Goal: Task Accomplishment & Management: Use online tool/utility

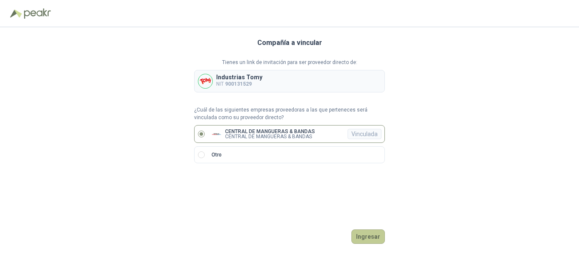
click at [366, 232] on button "Ingresar" at bounding box center [367, 236] width 33 height 14
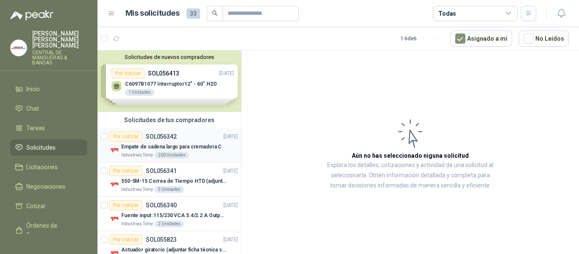
click at [163, 137] on p "SOL056342" at bounding box center [161, 136] width 31 height 6
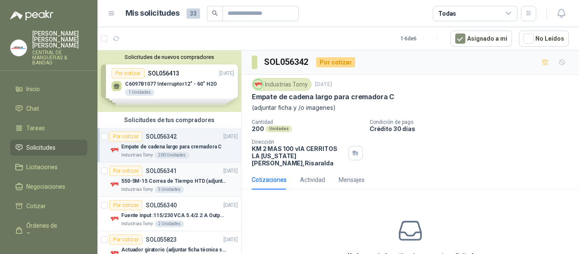
click at [161, 168] on p "SOL056341" at bounding box center [161, 171] width 31 height 6
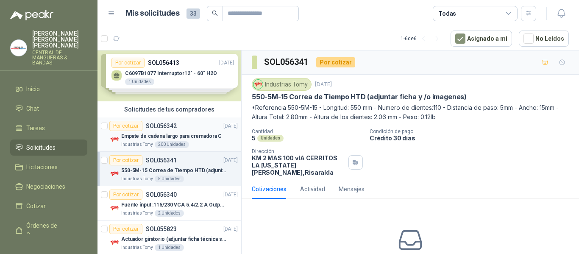
scroll to position [42, 0]
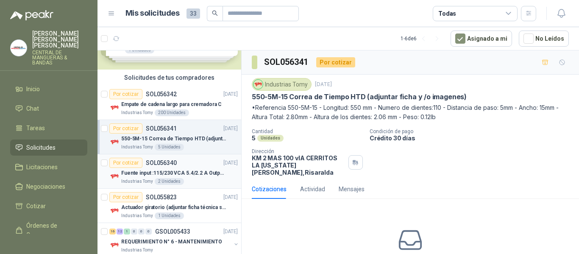
click at [161, 161] on p "SOL056340" at bounding box center [161, 163] width 31 height 6
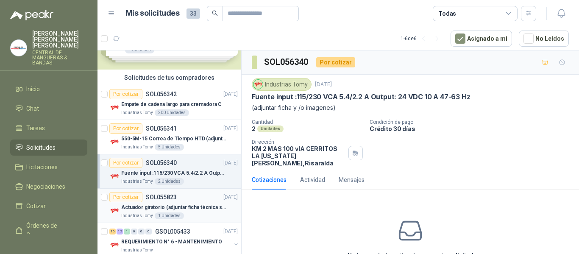
click at [165, 197] on p "SOL055823" at bounding box center [161, 197] width 31 height 6
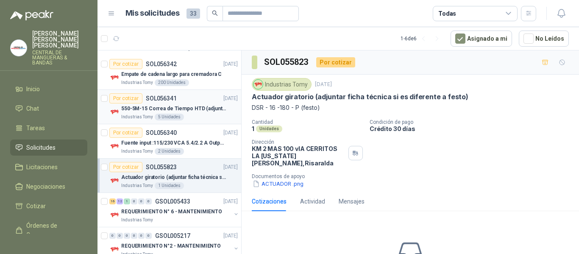
scroll to position [89, 0]
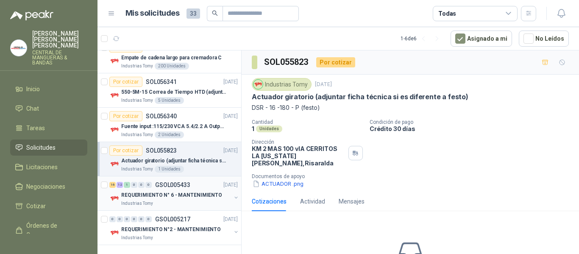
click at [182, 182] on p "GSOL005433" at bounding box center [172, 185] width 35 height 6
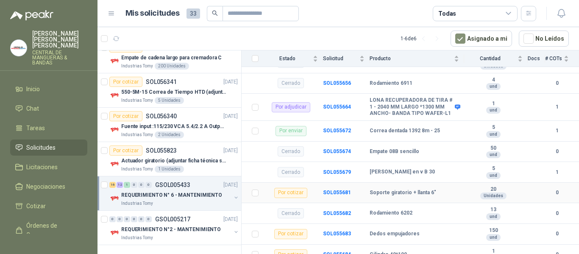
scroll to position [212, 0]
click at [395, 128] on b "Correa dentada 1392 8m - 25" at bounding box center [404, 131] width 70 height 7
click at [292, 126] on div "Por enviar" at bounding box center [290, 131] width 31 height 10
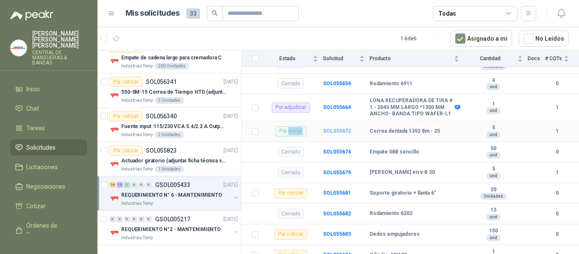
click at [333, 128] on b "SOL055672" at bounding box center [337, 131] width 28 height 6
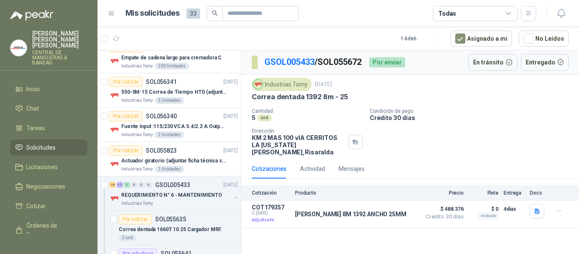
click at [385, 64] on div "Por enviar" at bounding box center [387, 62] width 36 height 10
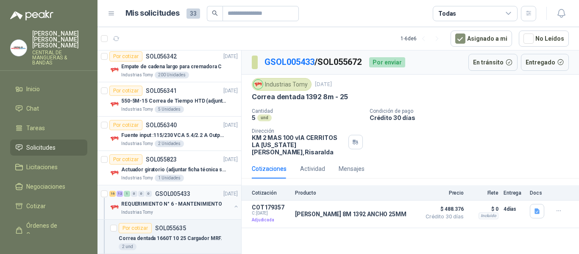
scroll to position [127, 0]
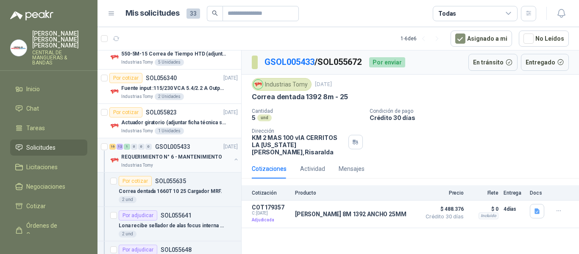
click at [177, 146] on p "GSOL005433" at bounding box center [172, 147] width 35 height 6
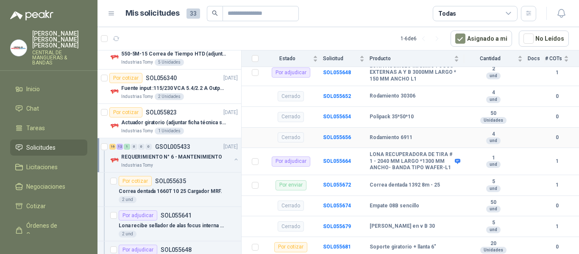
scroll to position [169, 0]
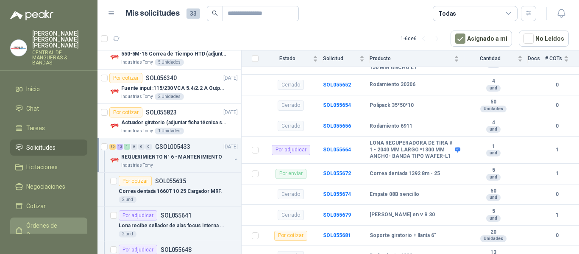
click at [40, 223] on span "Órdenes de Compra" at bounding box center [52, 230] width 53 height 19
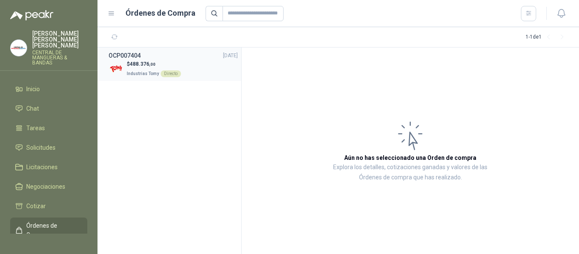
click at [150, 71] on span "Industrias Tomy" at bounding box center [143, 73] width 32 height 5
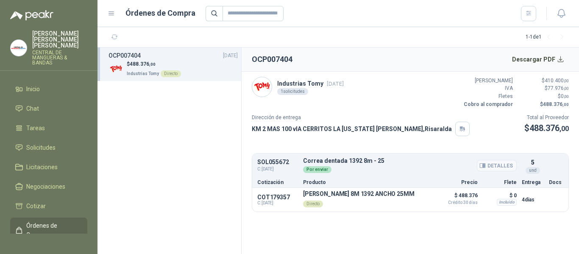
click at [315, 170] on div "Por enviar" at bounding box center [317, 169] width 28 height 7
click at [500, 166] on button "Detalles" at bounding box center [496, 165] width 40 height 11
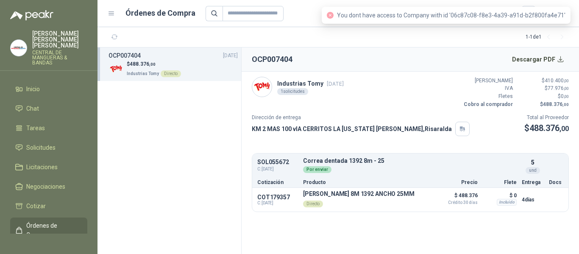
click at [465, 14] on span "You dont have access to Company with id '06c87c08-f8e3-4a39-a91d-b2f800fa4e71'" at bounding box center [451, 15] width 228 height 7
click at [420, 200] on button "Detalles" at bounding box center [410, 199] width 40 height 11
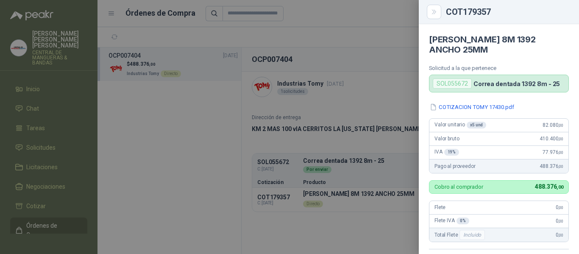
click at [382, 93] on div at bounding box center [289, 127] width 579 height 254
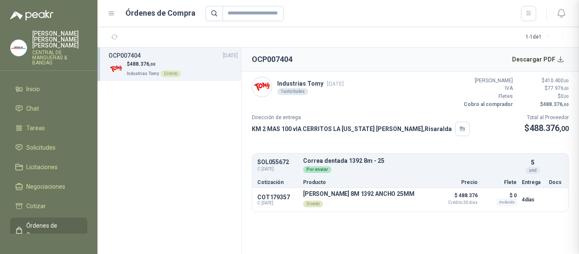
scroll to position [186, 0]
click at [507, 163] on button "Detalles" at bounding box center [496, 165] width 40 height 11
click at [484, 164] on icon "button" at bounding box center [483, 165] width 2 height 3
click at [485, 165] on icon "button" at bounding box center [482, 165] width 6 height 6
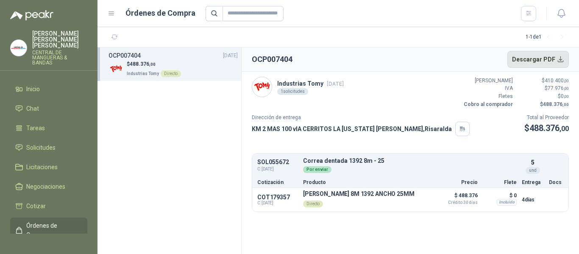
click at [548, 58] on button "Descargar PDF" at bounding box center [538, 59] width 62 height 17
